Goal: Task Accomplishment & Management: Manage account settings

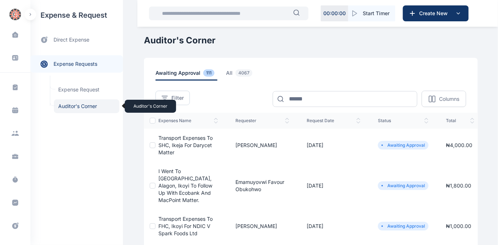
click at [81, 105] on span "Auditor's Corner Auditor's Corner" at bounding box center [86, 107] width 65 height 14
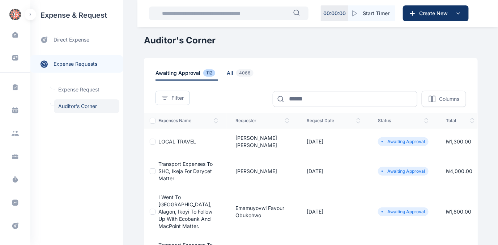
click at [227, 71] on span "all 4068" at bounding box center [242, 74] width 30 height 11
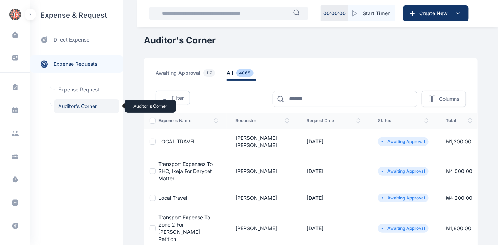
click at [76, 106] on span "Auditor's Corner Auditor's Corner" at bounding box center [86, 107] width 65 height 14
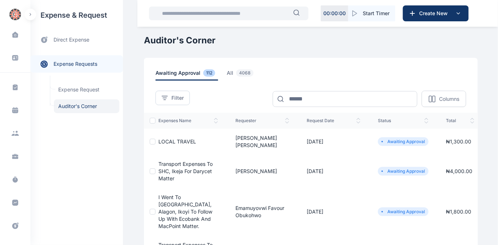
click at [170, 139] on span "LOCAL TRAVEL" at bounding box center [177, 142] width 38 height 6
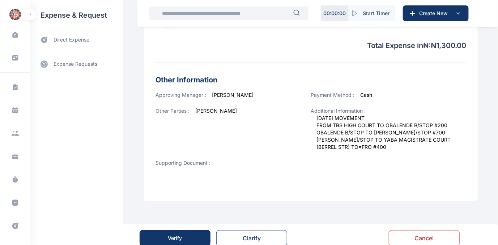
scroll to position [260, 0]
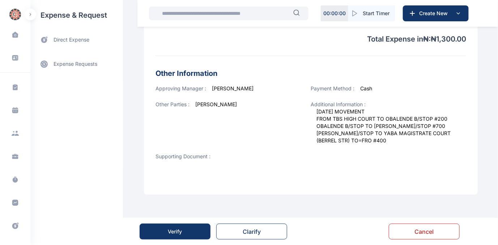
click at [174, 231] on div "Verify" at bounding box center [175, 231] width 14 height 7
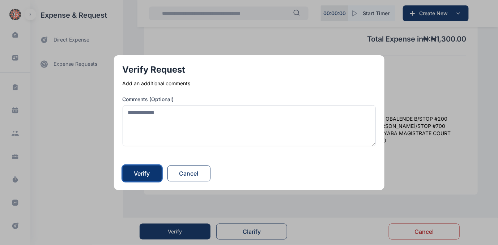
click at [146, 172] on div "Verify" at bounding box center [142, 173] width 16 height 9
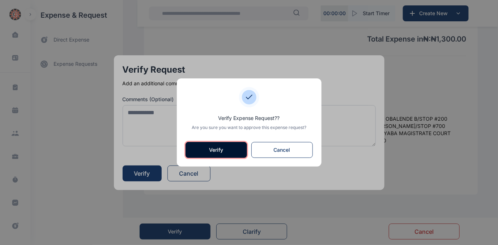
click at [201, 148] on button "Verify" at bounding box center [217, 150] width 62 height 16
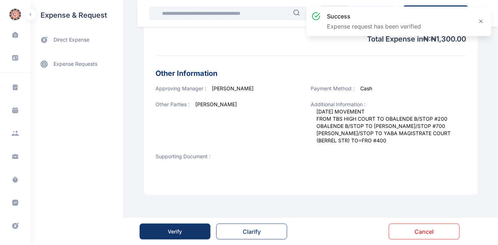
scroll to position [0, 0]
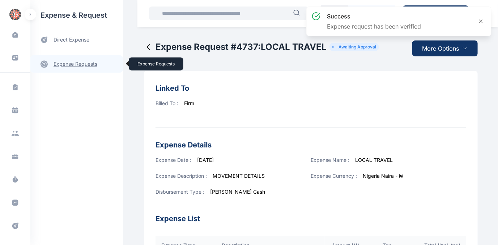
click at [75, 64] on link "expense requests expense requests" at bounding box center [76, 63] width 93 height 17
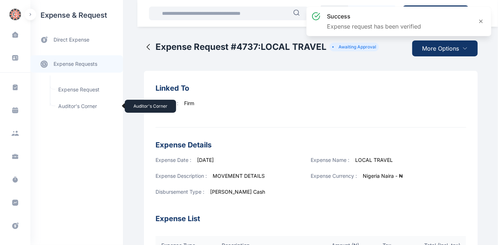
click at [67, 107] on span "Auditor's Corner Auditor's Corner" at bounding box center [86, 107] width 65 height 14
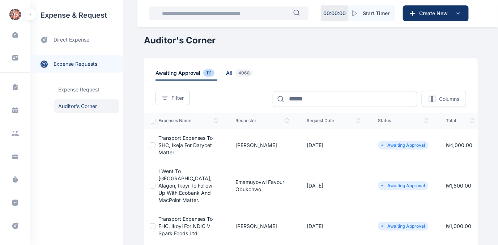
click at [226, 71] on span "all 4068" at bounding box center [241, 74] width 30 height 11
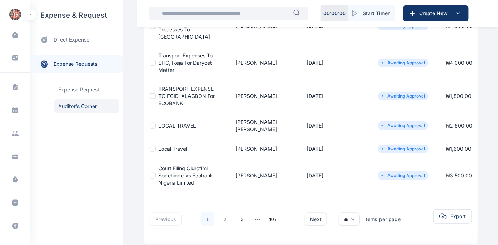
scroll to position [247, 0]
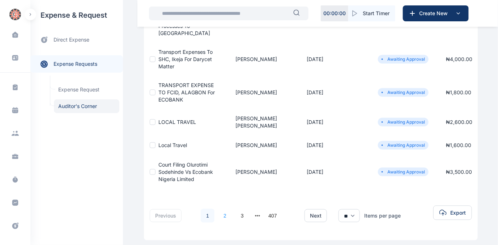
click at [221, 209] on link "2" at bounding box center [225, 216] width 14 height 14
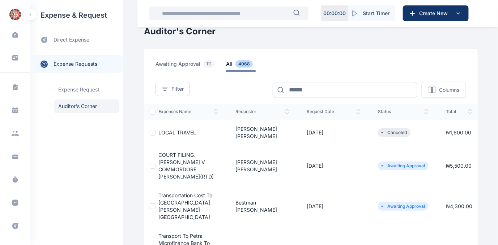
scroll to position [0, 0]
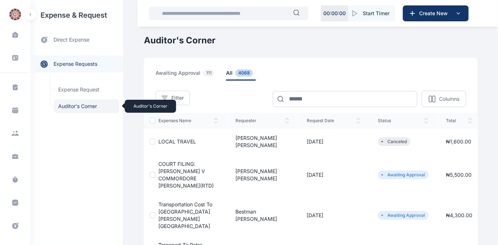
click at [64, 105] on span "Auditor's Corner Auditor's Corner" at bounding box center [86, 107] width 65 height 14
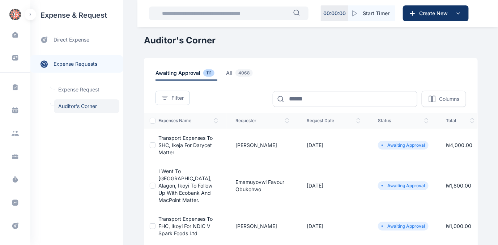
click at [163, 139] on span "Transport Expenses to SHC, Ikeja for Darycet Matter" at bounding box center [185, 145] width 54 height 21
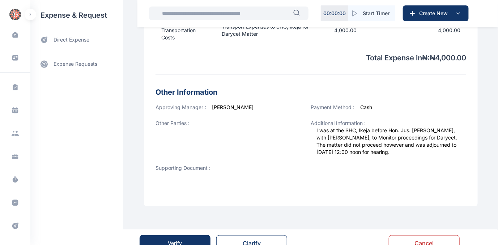
scroll to position [298, 0]
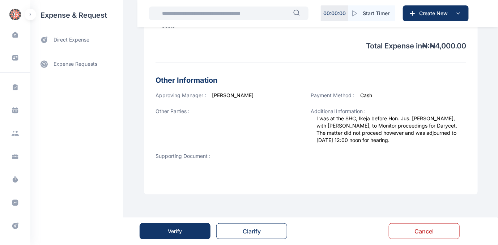
click at [162, 234] on button "Verify" at bounding box center [175, 232] width 71 height 16
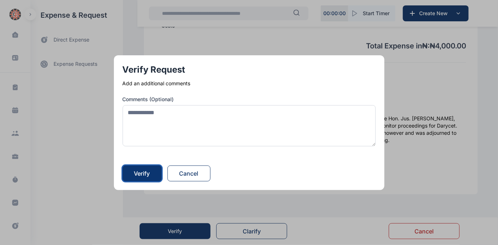
click at [139, 173] on div "Verify" at bounding box center [142, 173] width 16 height 9
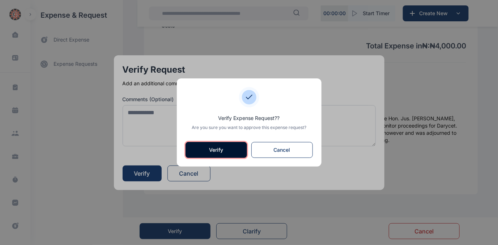
click at [223, 147] on button "Verify" at bounding box center [217, 150] width 62 height 16
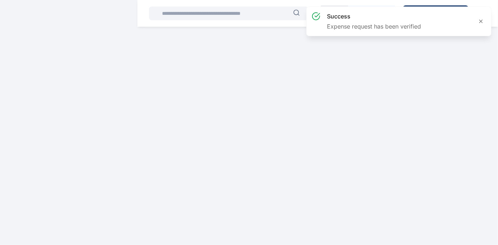
scroll to position [0, 0]
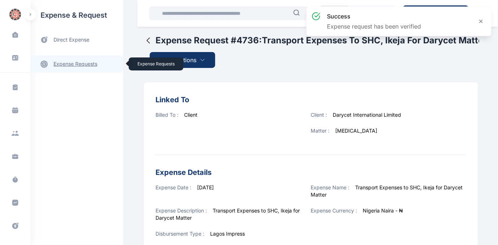
click at [69, 64] on link "expense requests expense requests" at bounding box center [76, 63] width 93 height 17
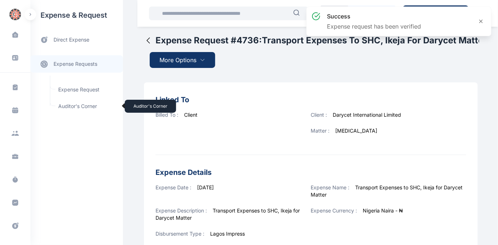
click at [64, 105] on span "Auditor's Corner Auditor's Corner" at bounding box center [86, 107] width 65 height 14
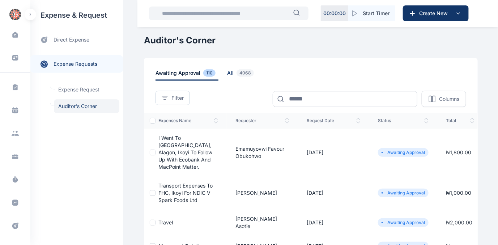
click at [227, 72] on span "all 4068" at bounding box center [242, 74] width 30 height 11
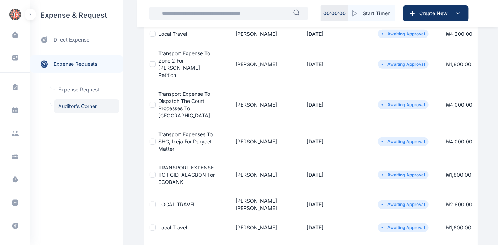
scroll to position [247, 0]
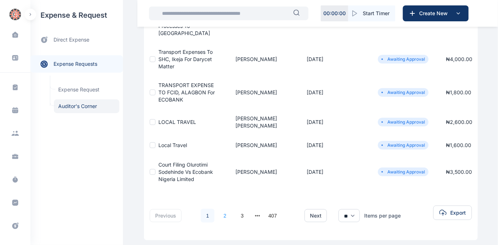
click at [221, 209] on link "2" at bounding box center [225, 216] width 14 height 14
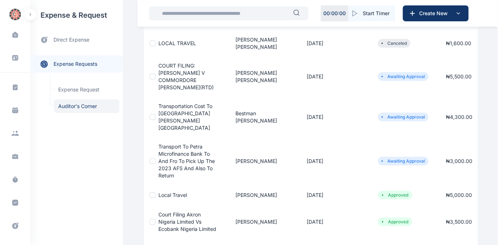
scroll to position [0, 0]
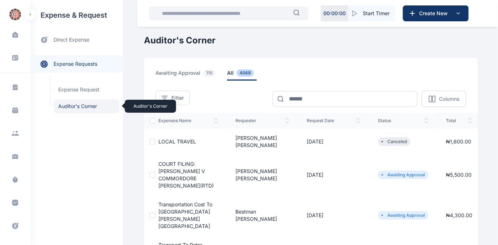
click at [74, 106] on span "Auditor's Corner Auditor's Corner" at bounding box center [86, 107] width 65 height 14
